Goal: Task Accomplishment & Management: Complete application form

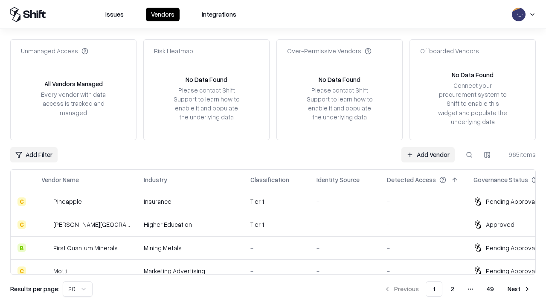
click at [428, 154] on link "Add Vendor" at bounding box center [427, 154] width 53 height 15
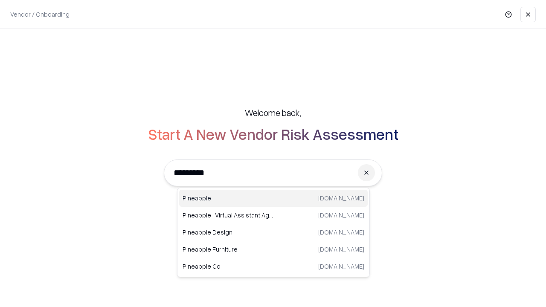
click at [273, 198] on div "Pineapple [DOMAIN_NAME]" at bounding box center [273, 198] width 188 height 17
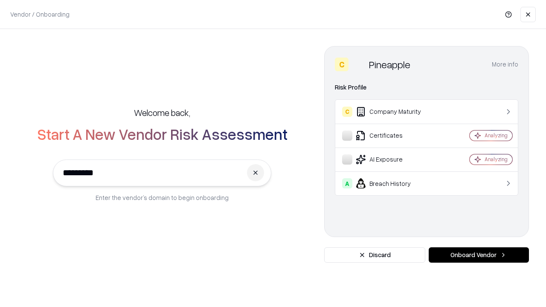
type input "*********"
click at [478, 255] on button "Onboard Vendor" at bounding box center [479, 254] width 100 height 15
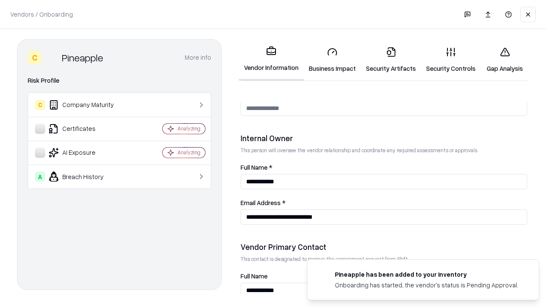
scroll to position [442, 0]
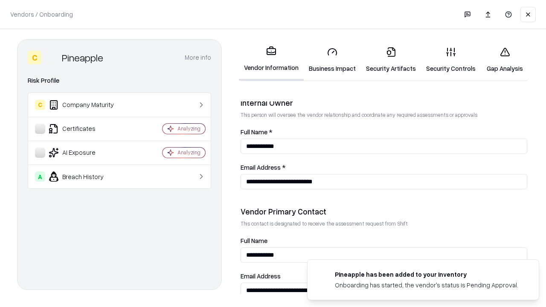
click at [391, 60] on link "Security Artifacts" at bounding box center [391, 60] width 60 height 40
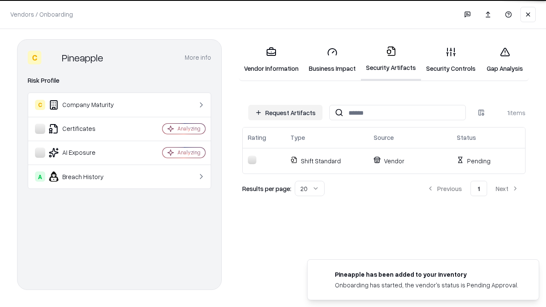
click at [285, 113] on button "Request Artifacts" at bounding box center [285, 112] width 74 height 15
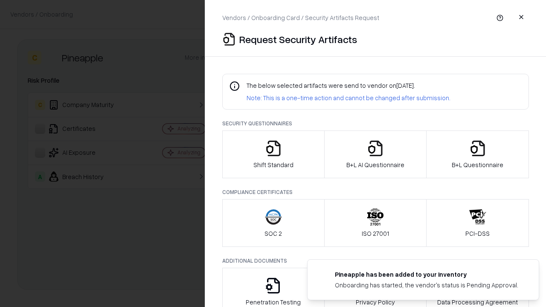
click at [477, 154] on icon "button" at bounding box center [477, 148] width 17 height 17
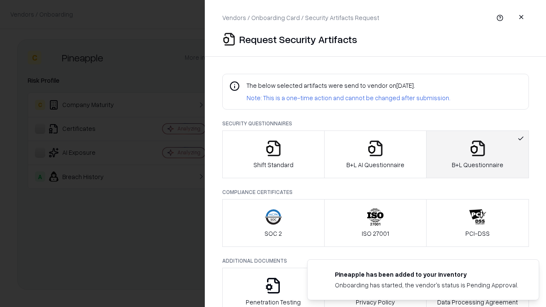
click at [375, 154] on icon "button" at bounding box center [375, 148] width 17 height 17
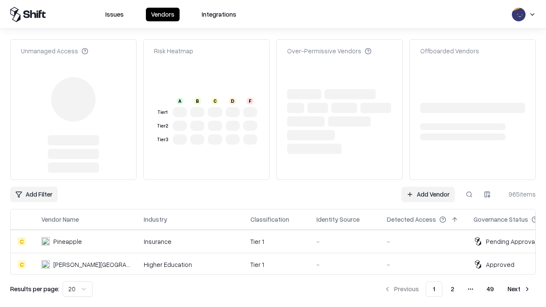
click at [428, 194] on link "Add Vendor" at bounding box center [427, 194] width 53 height 15
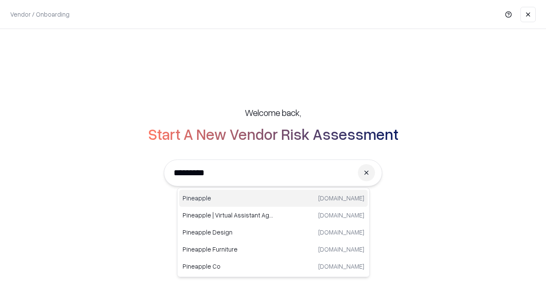
click at [273, 198] on div "Pineapple [DOMAIN_NAME]" at bounding box center [273, 198] width 188 height 17
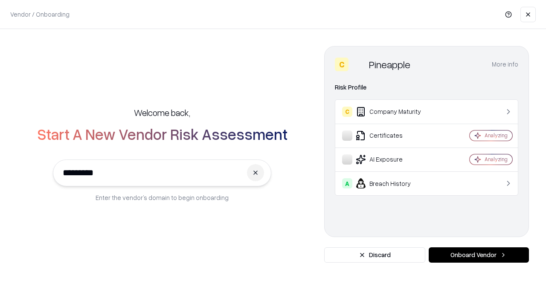
type input "*********"
click at [478, 255] on button "Onboard Vendor" at bounding box center [479, 254] width 100 height 15
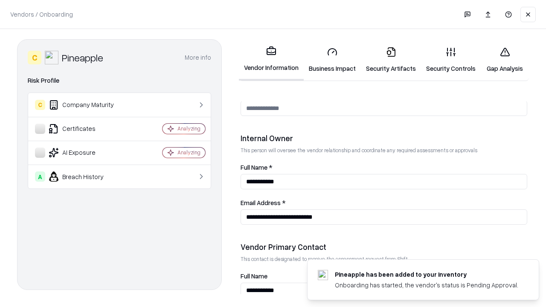
scroll to position [442, 0]
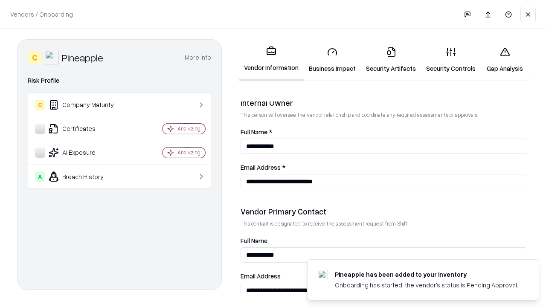
click at [504, 60] on link "Gap Analysis" at bounding box center [505, 60] width 48 height 40
